Goal: Information Seeking & Learning: Learn about a topic

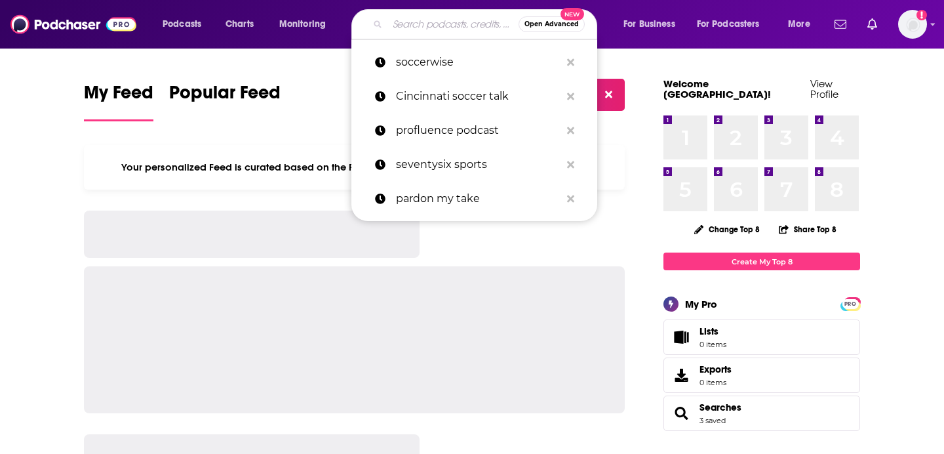
click at [458, 21] on input "Search podcasts, credits, & more..." at bounding box center [453, 24] width 131 height 21
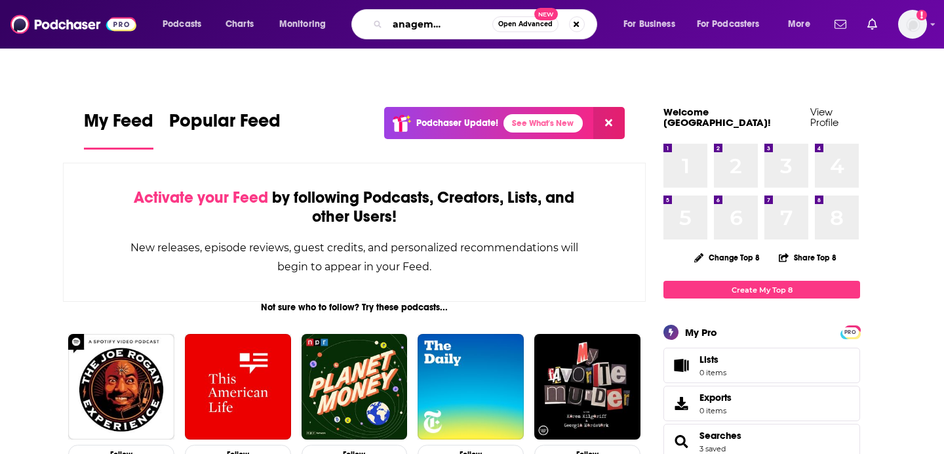
scroll to position [0, 46]
type input "sports management podcast"
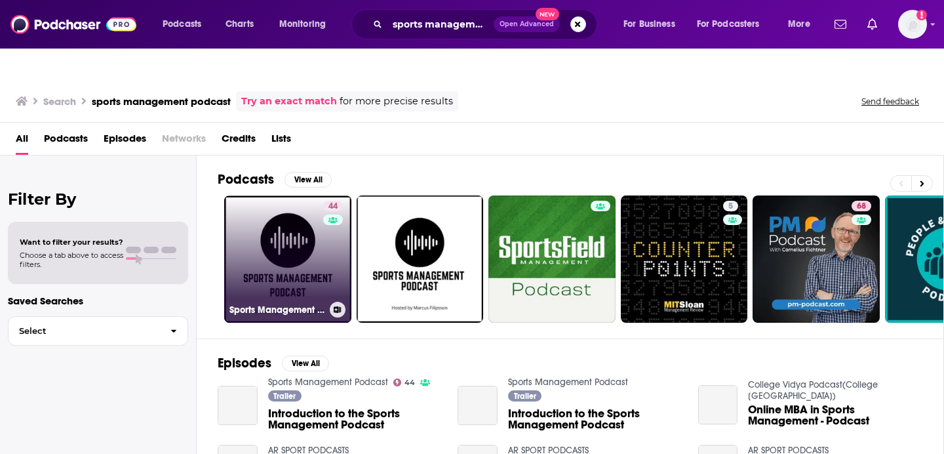
click at [281, 272] on link "44 Sports Management Podcast" at bounding box center [287, 258] width 127 height 127
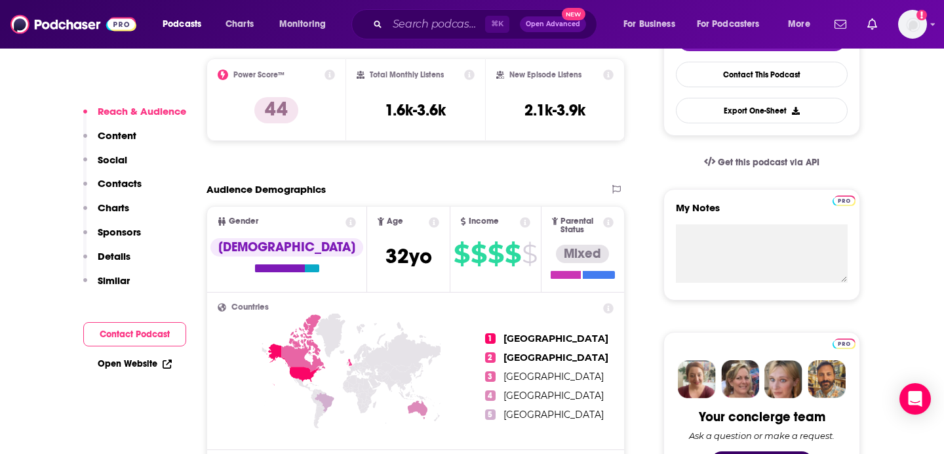
scroll to position [298, 0]
